Goal: Navigation & Orientation: Find specific page/section

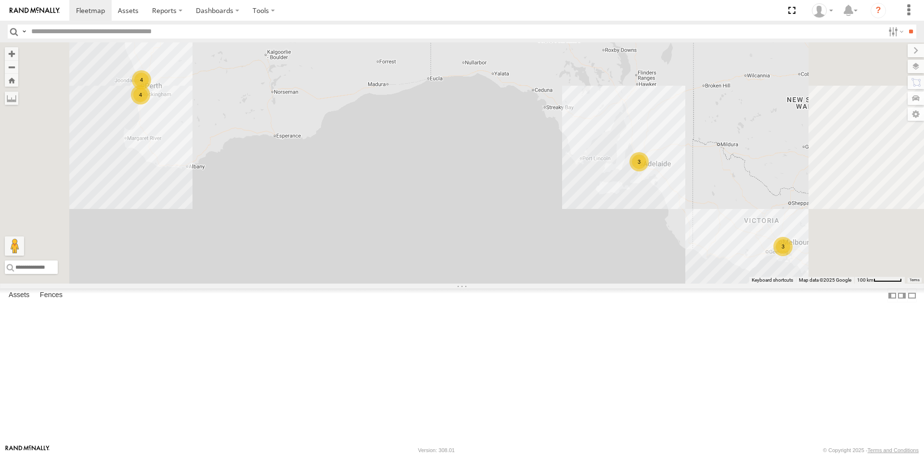
click at [0, 0] on div "All Assets" at bounding box center [0, 0] width 0 height 0
